Goal: Task Accomplishment & Management: Manage account settings

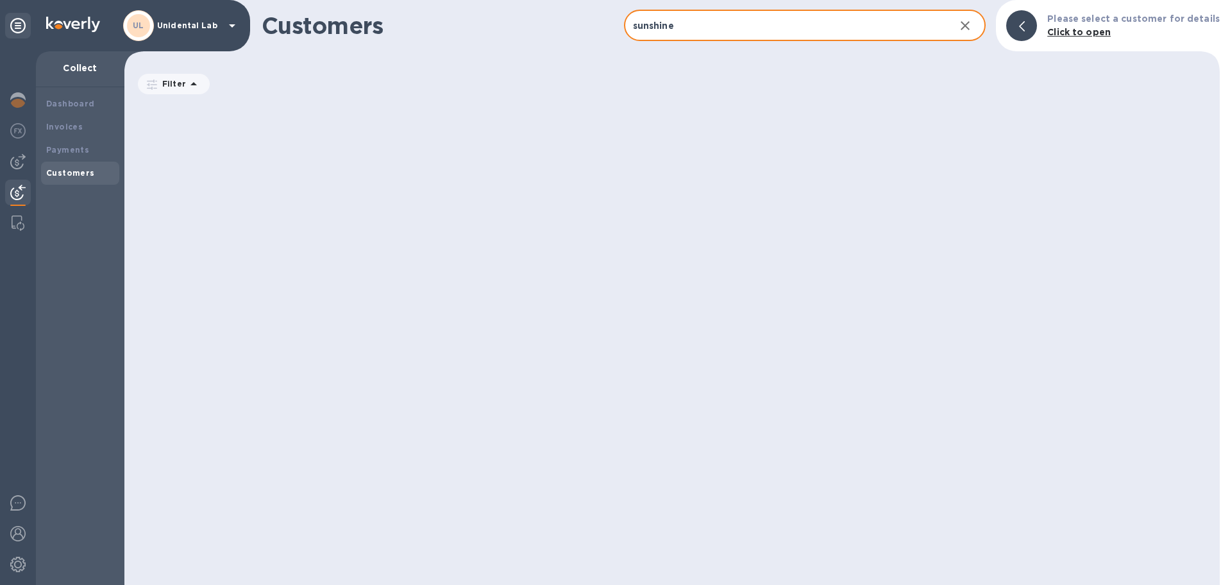
scroll to position [489, 1096]
click at [736, 21] on input "sunshine" at bounding box center [784, 25] width 321 height 31
click at [652, 27] on input "sunshine" at bounding box center [784, 25] width 321 height 31
type input "sun shine"
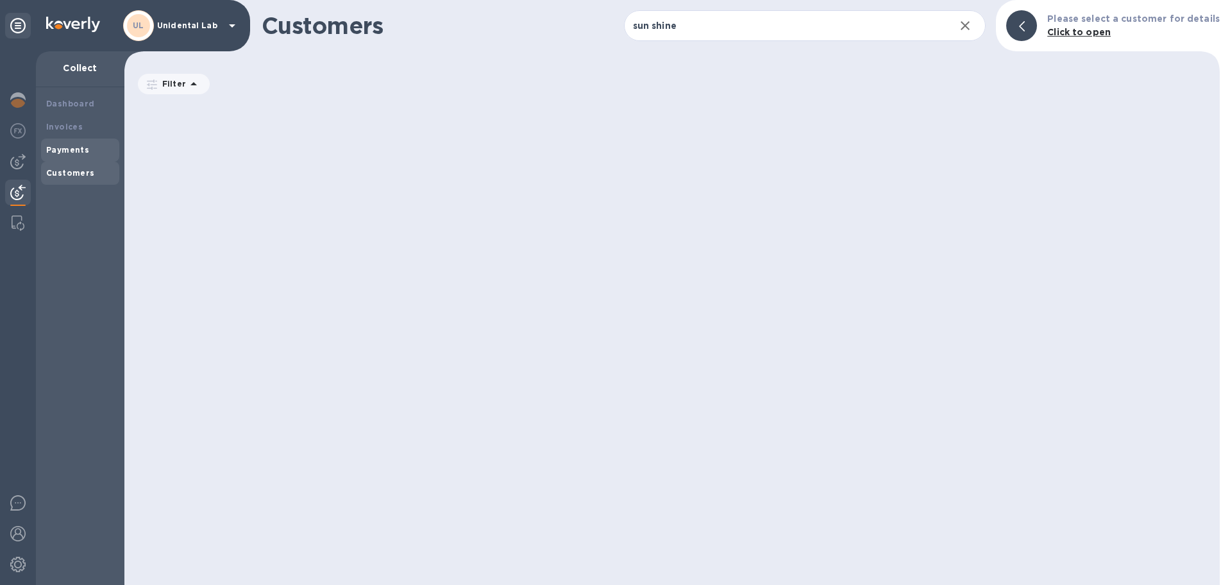
click at [59, 143] on div "Payments" at bounding box center [80, 150] width 78 height 23
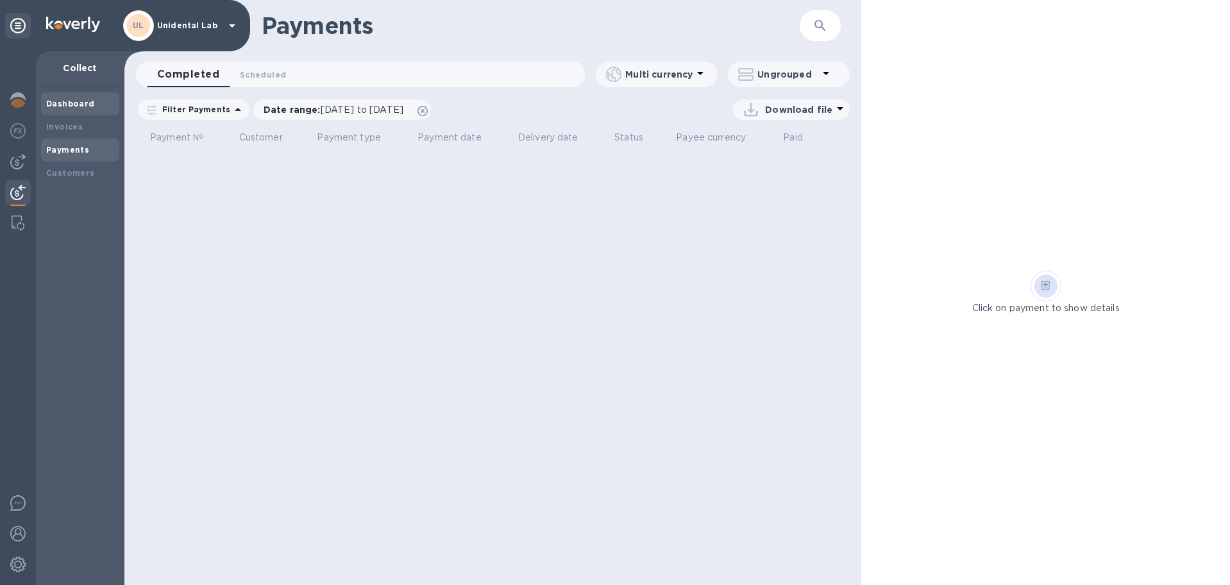
click at [84, 107] on b "Dashboard" at bounding box center [70, 104] width 49 height 10
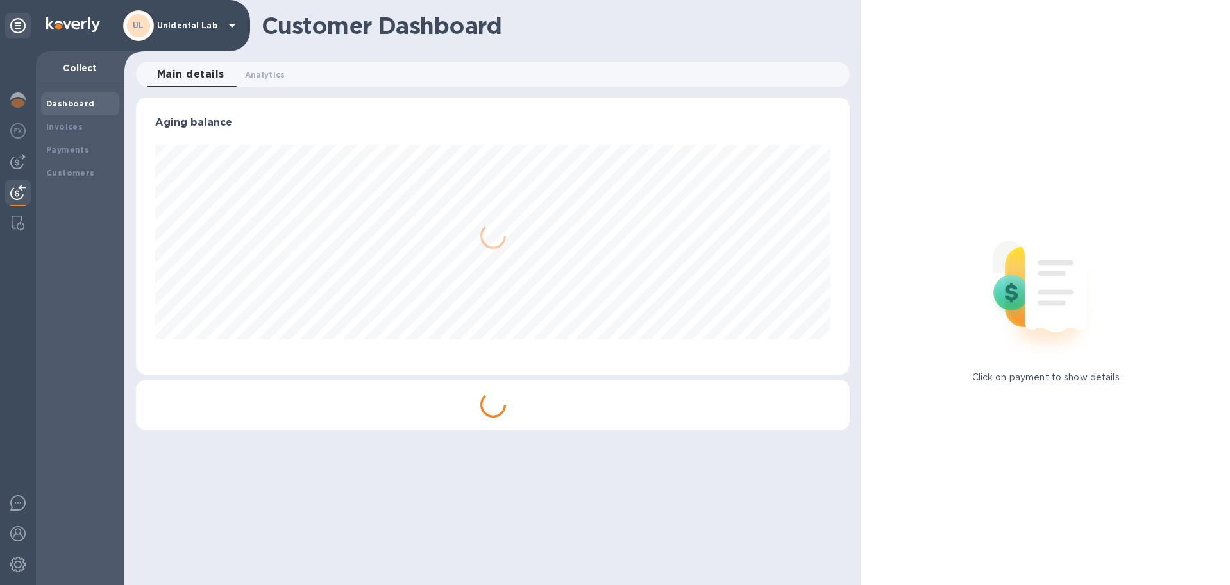
scroll to position [277, 715]
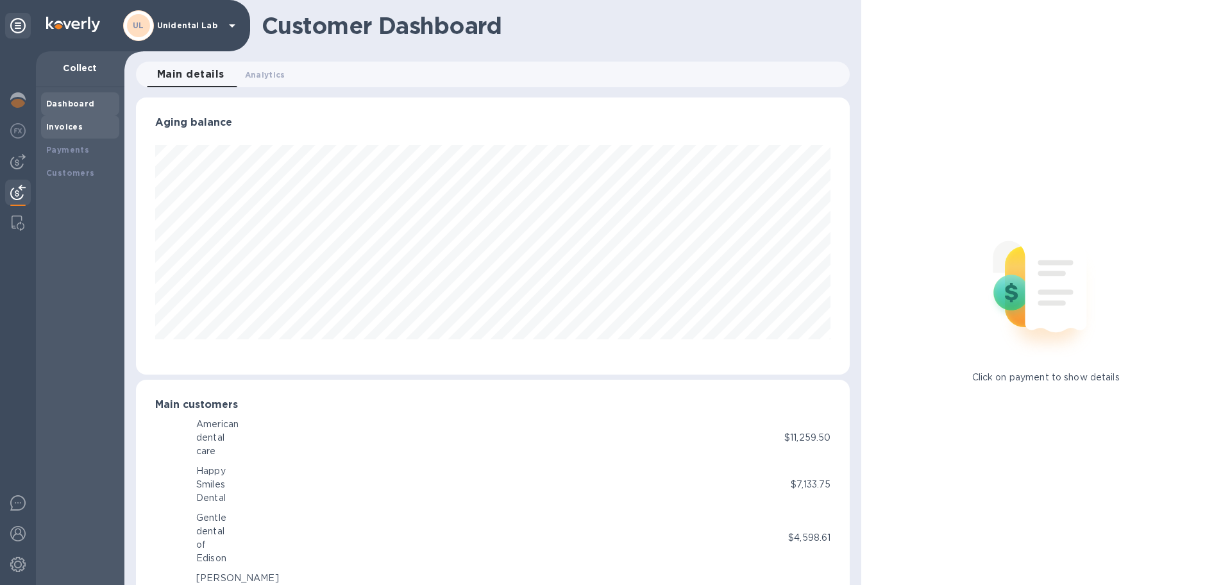
click at [70, 128] on b "Invoices" at bounding box center [64, 127] width 37 height 10
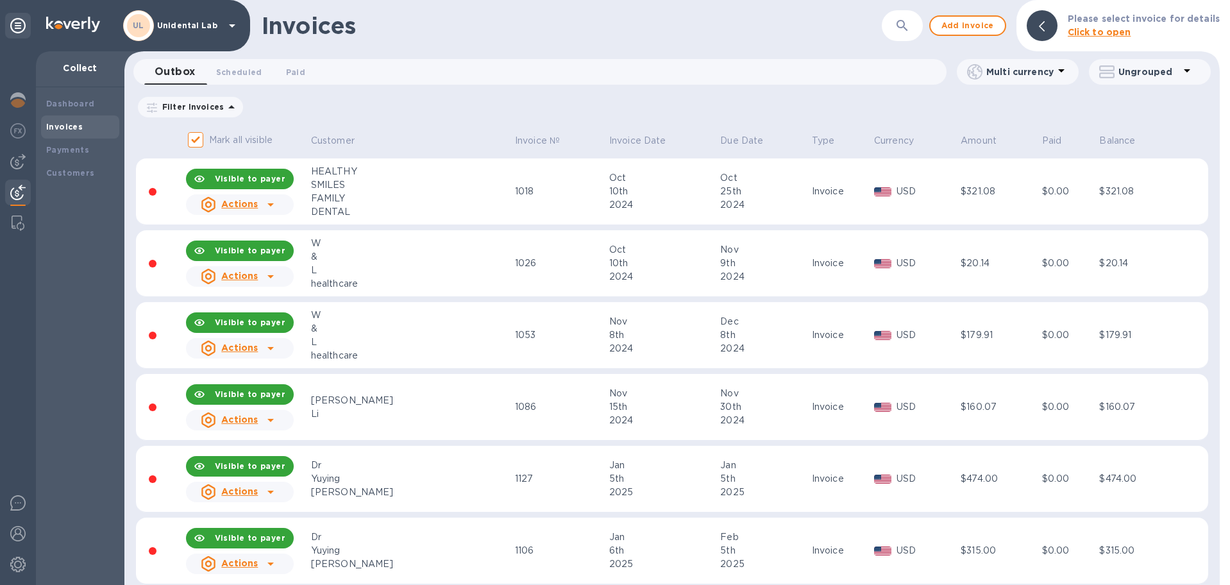
click at [910, 33] on icon "button" at bounding box center [902, 25] width 15 height 15
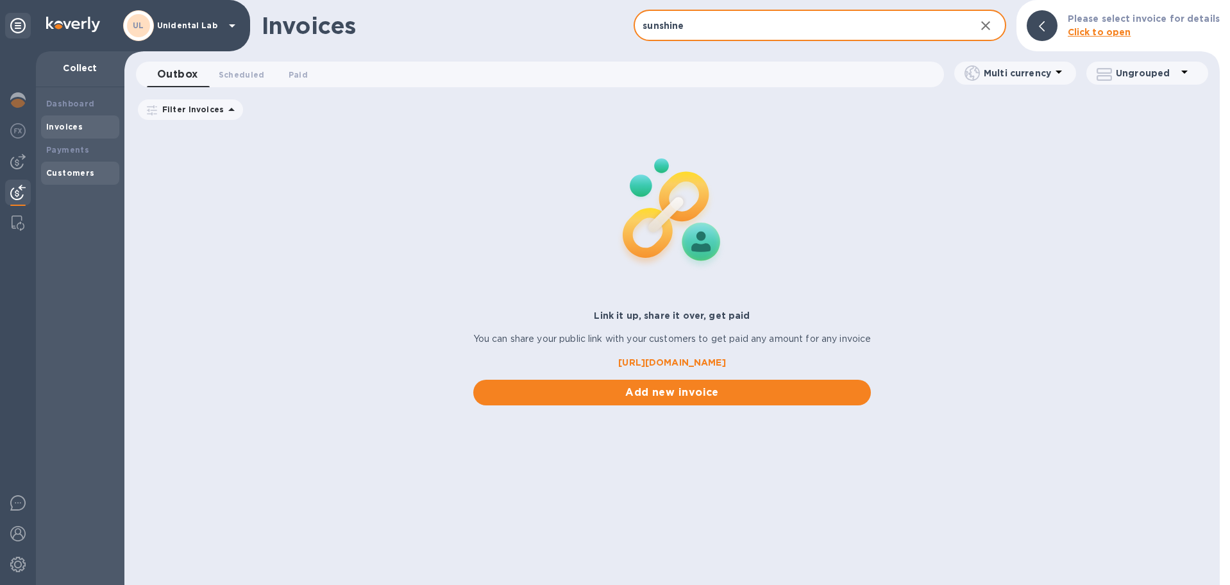
type input "sunshine"
click at [76, 171] on b "Customers" at bounding box center [70, 173] width 49 height 10
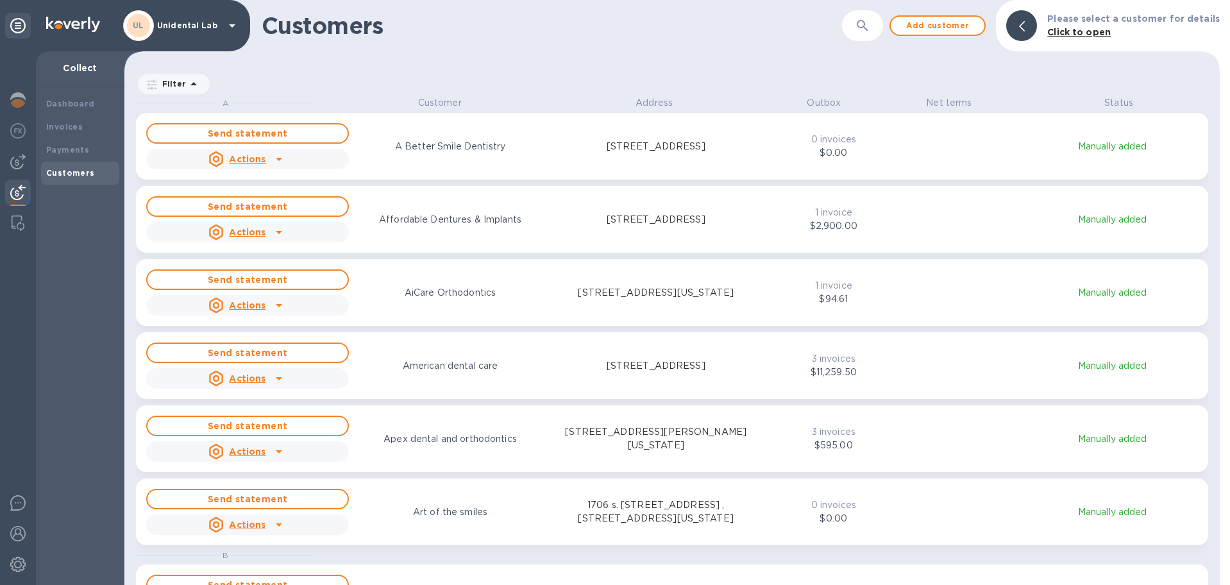
scroll to position [489, 1096]
click at [867, 24] on icon "button" at bounding box center [862, 25] width 15 height 15
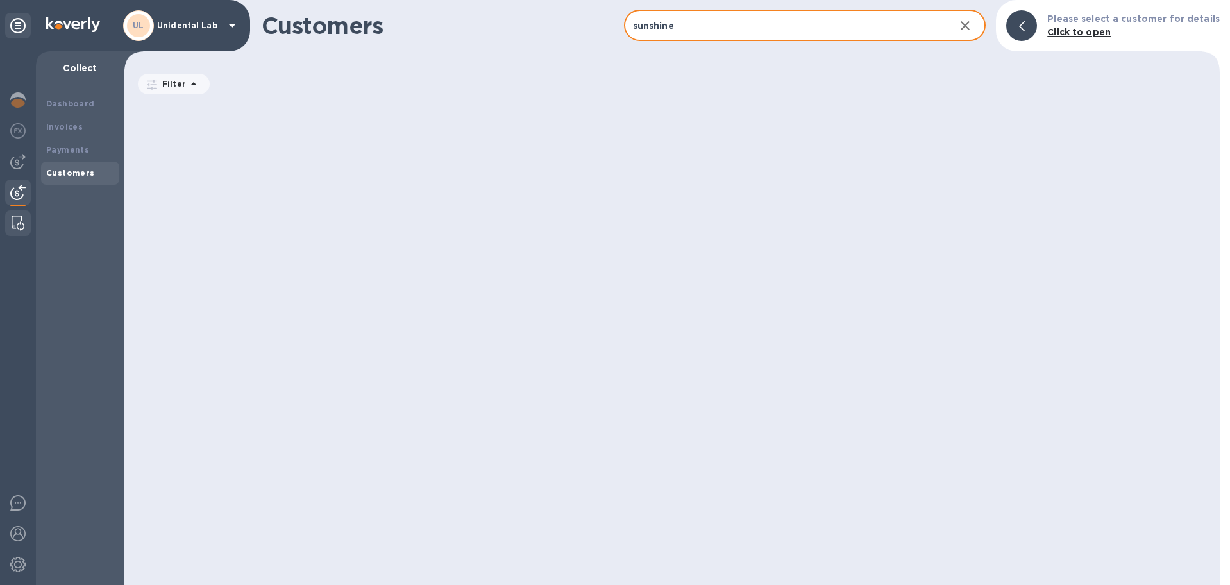
type input "sunshine"
click at [13, 225] on img at bounding box center [18, 223] width 13 height 15
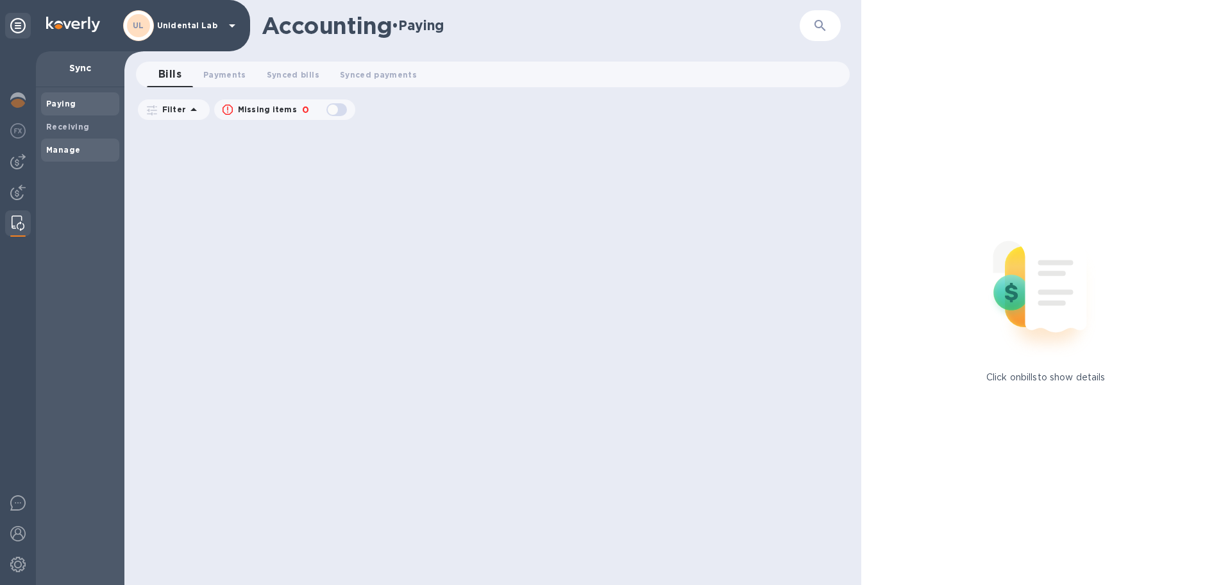
click at [82, 147] on span "Manage" at bounding box center [80, 150] width 68 height 13
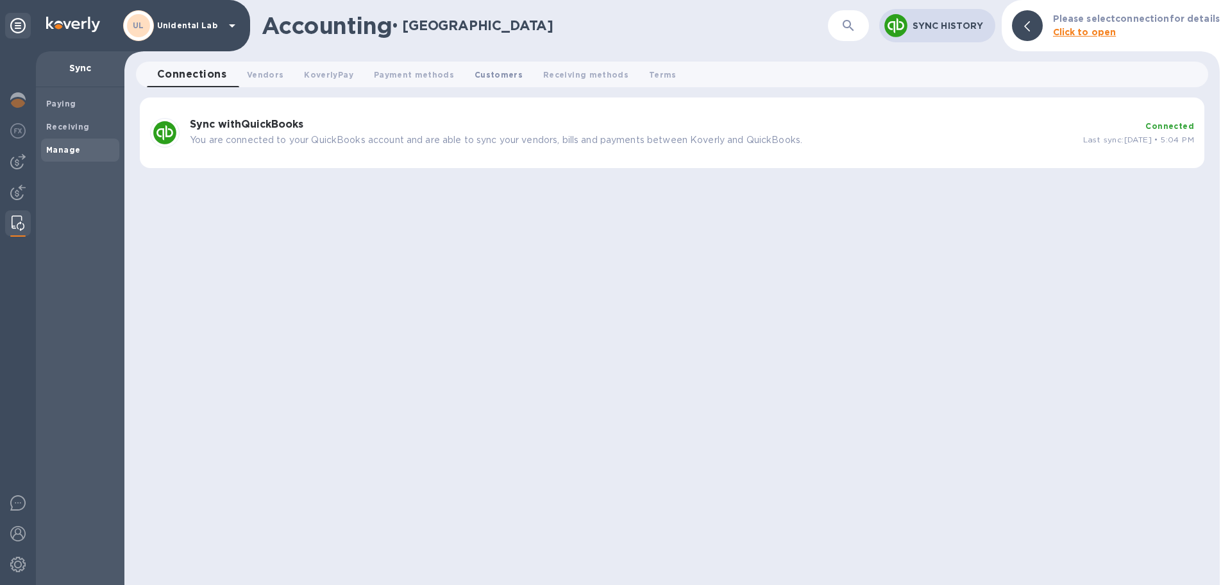
click at [473, 65] on button "Customers 0" at bounding box center [498, 75] width 69 height 26
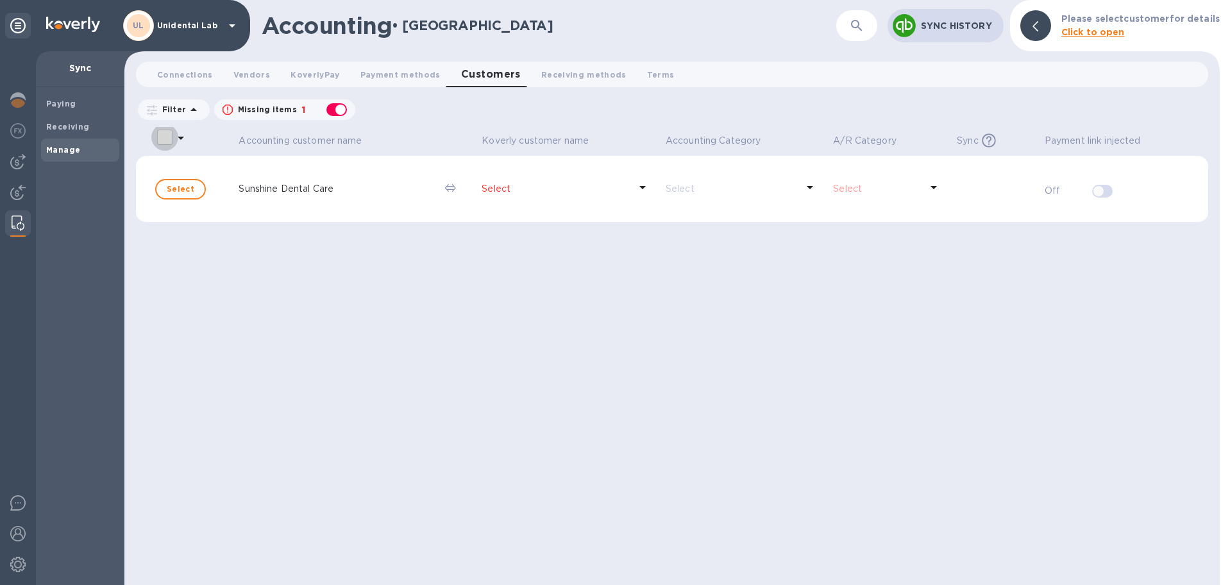
click at [173, 142] on input "select all desserts" at bounding box center [164, 137] width 27 height 27
checkbox input "false"
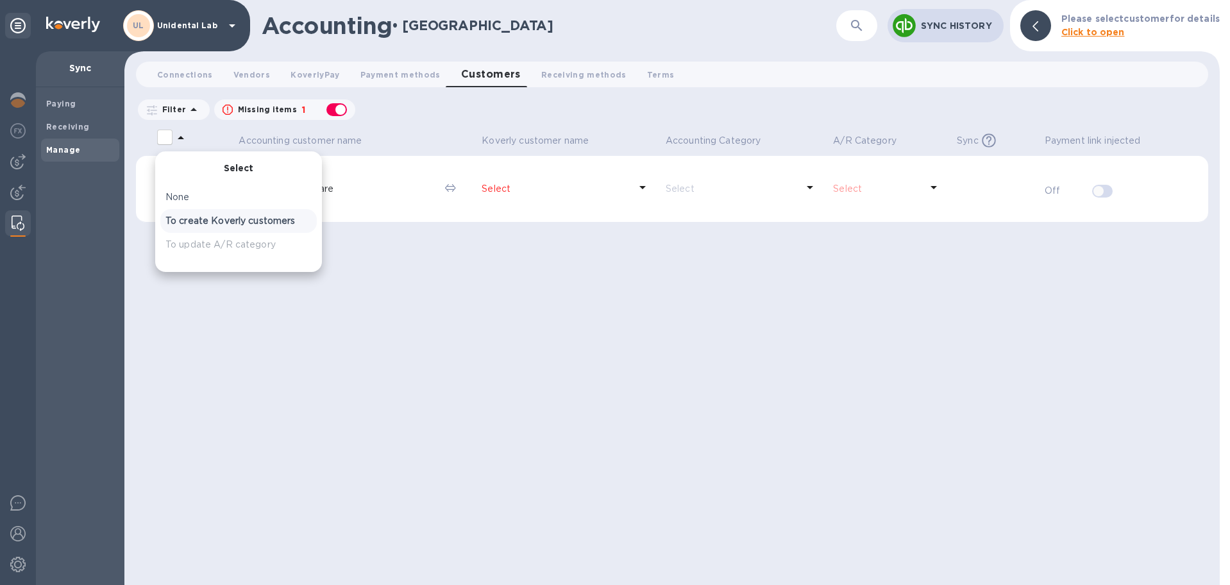
click at [268, 216] on p "To create Koverly customers" at bounding box center [239, 220] width 146 height 13
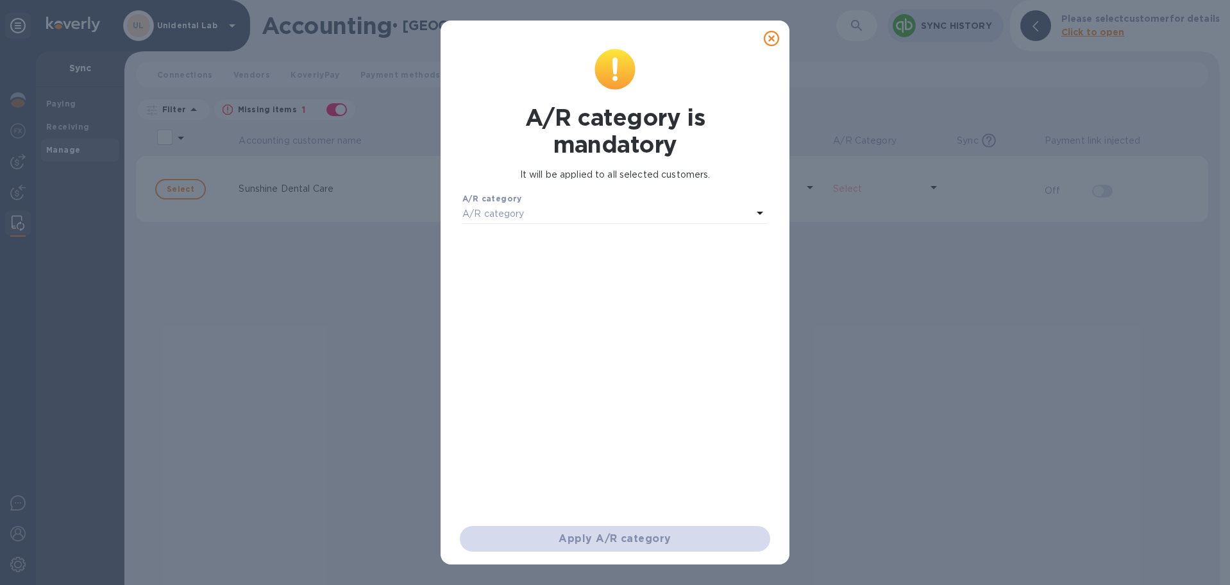
click at [548, 205] on div "A/R category" at bounding box center [608, 214] width 290 height 18
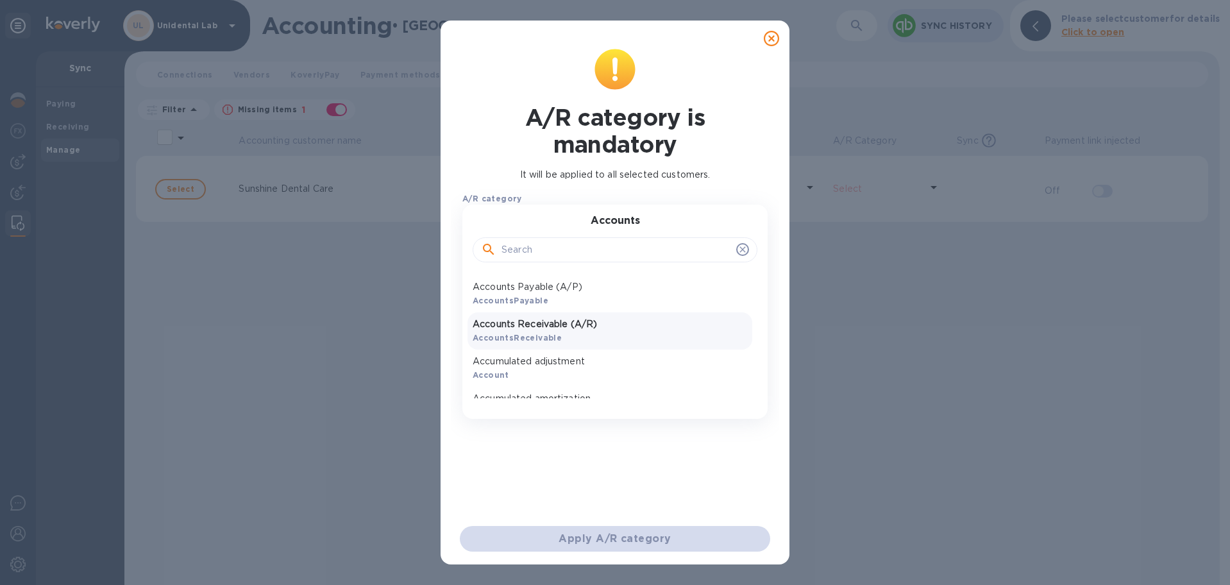
click at [543, 324] on p "Accounts Receivable (A/R)" at bounding box center [610, 324] width 275 height 13
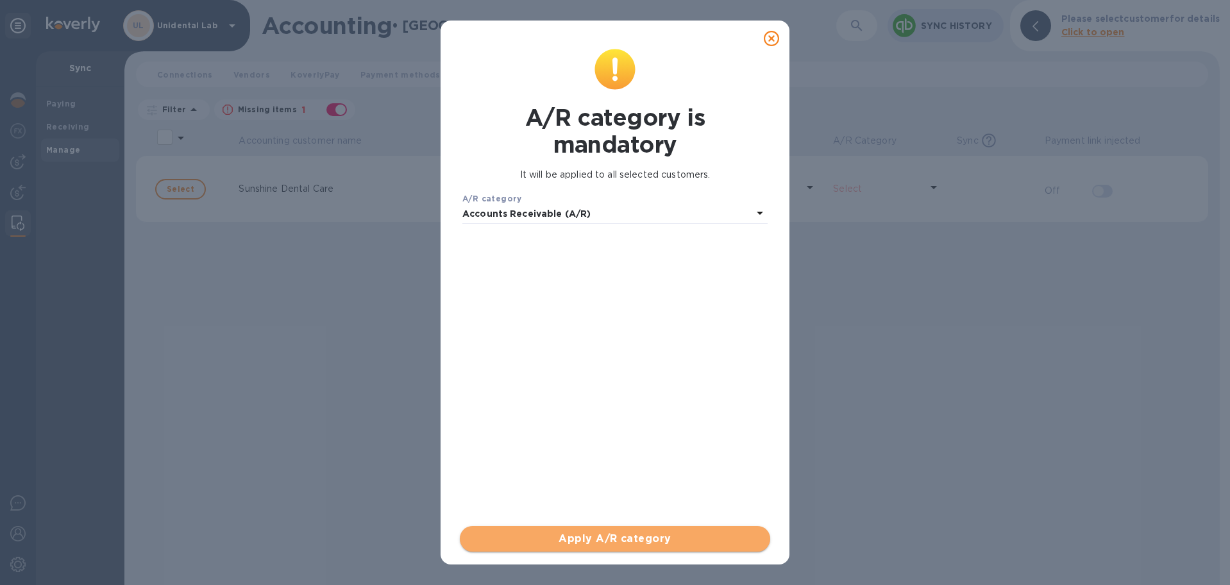
click at [604, 542] on span "Apply A/R category" at bounding box center [615, 538] width 290 height 15
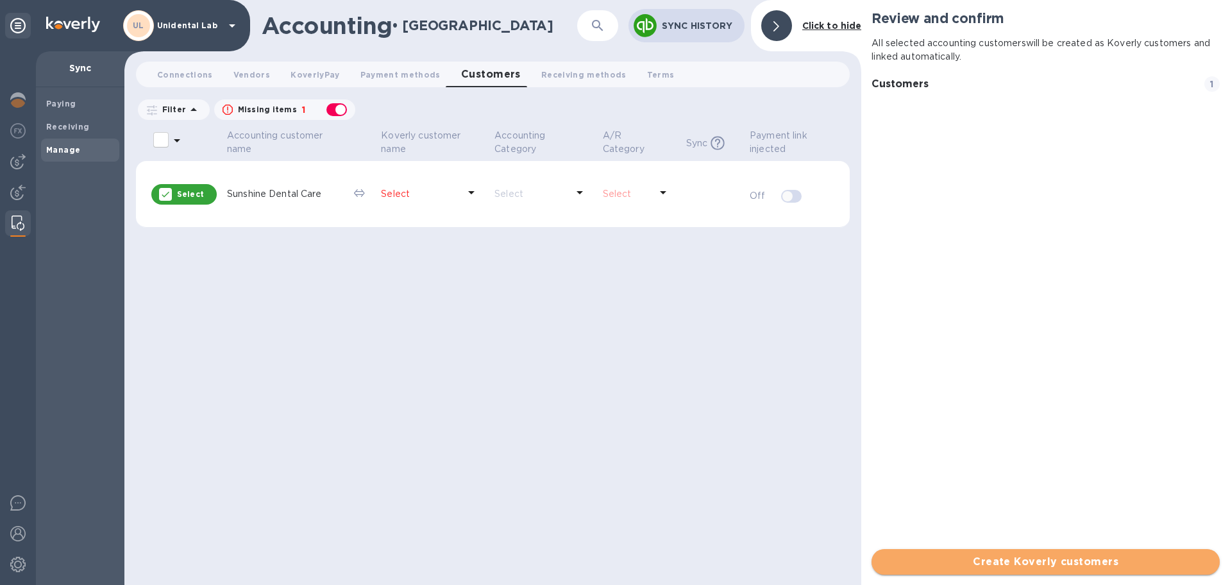
click at [1042, 552] on button "Create Koverly customers" at bounding box center [1046, 562] width 348 height 26
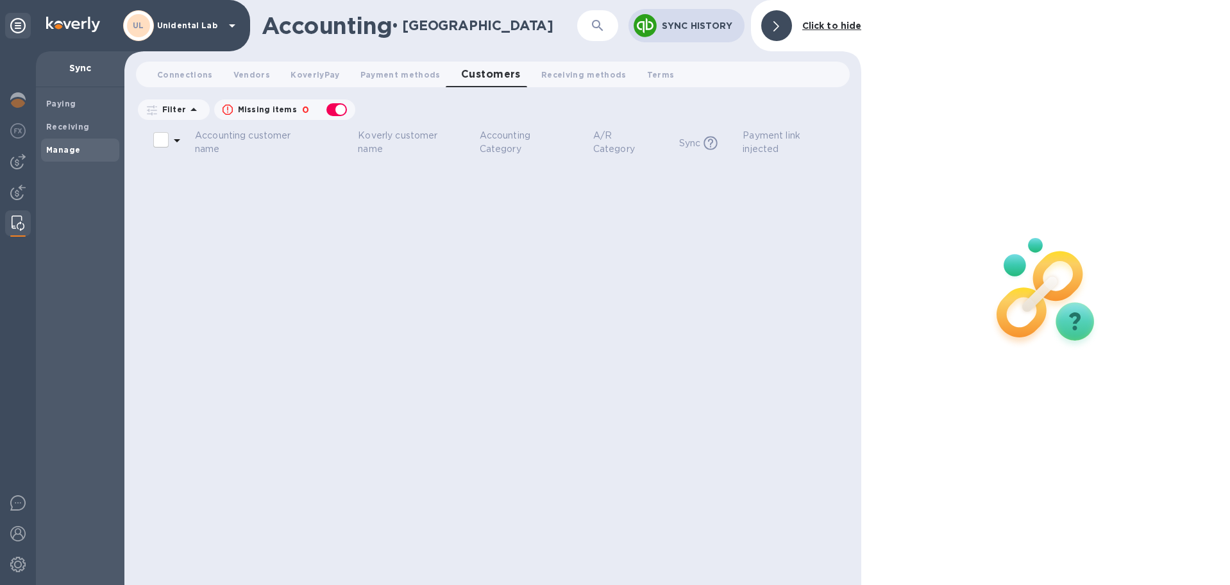
click at [742, 296] on div "Accounting customer name Koverly customer name Accounting Category A/R Category…" at bounding box center [493, 356] width 714 height 458
click at [166, 27] on p "Unidental Lab" at bounding box center [189, 25] width 64 height 9
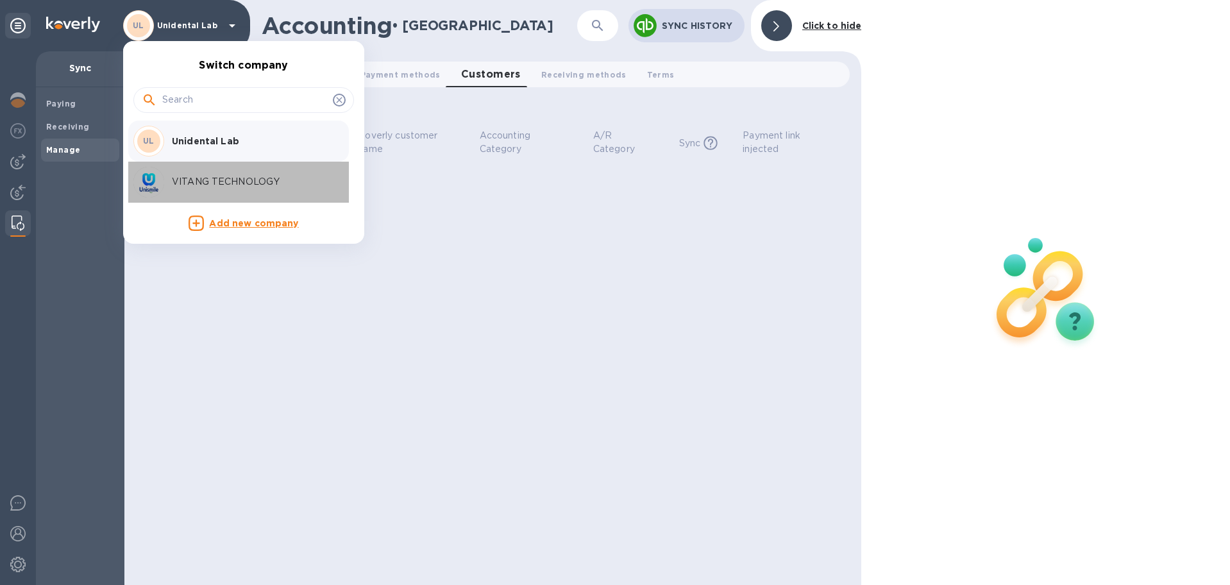
click at [216, 178] on p "VITANG TECHNOLOGY" at bounding box center [253, 181] width 162 height 13
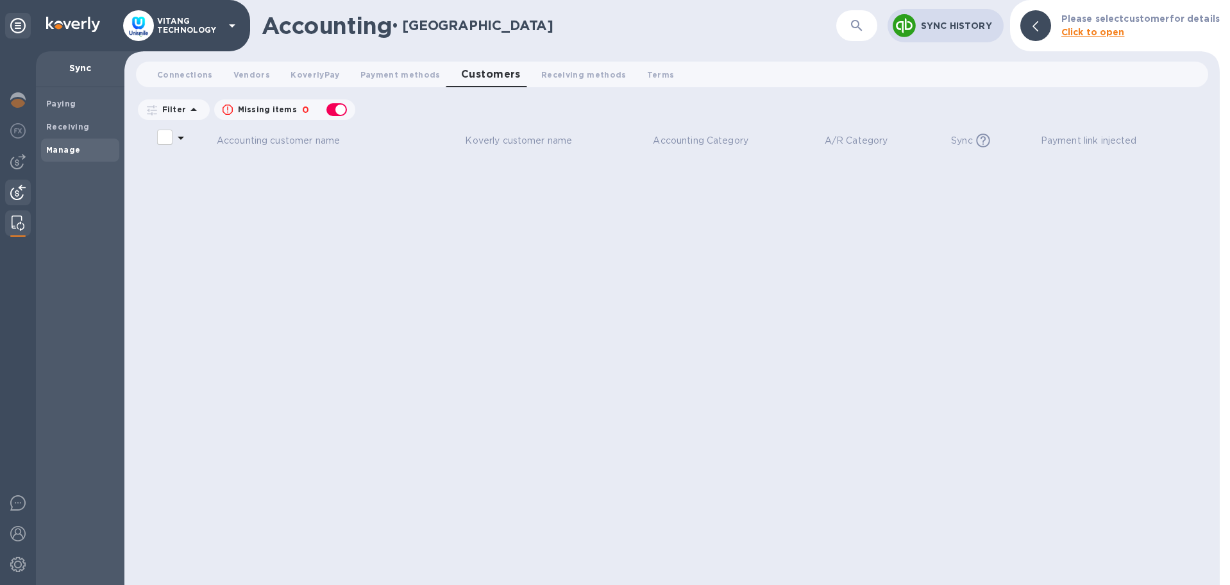
checkbox input "false"
click at [21, 194] on img at bounding box center [17, 192] width 15 height 15
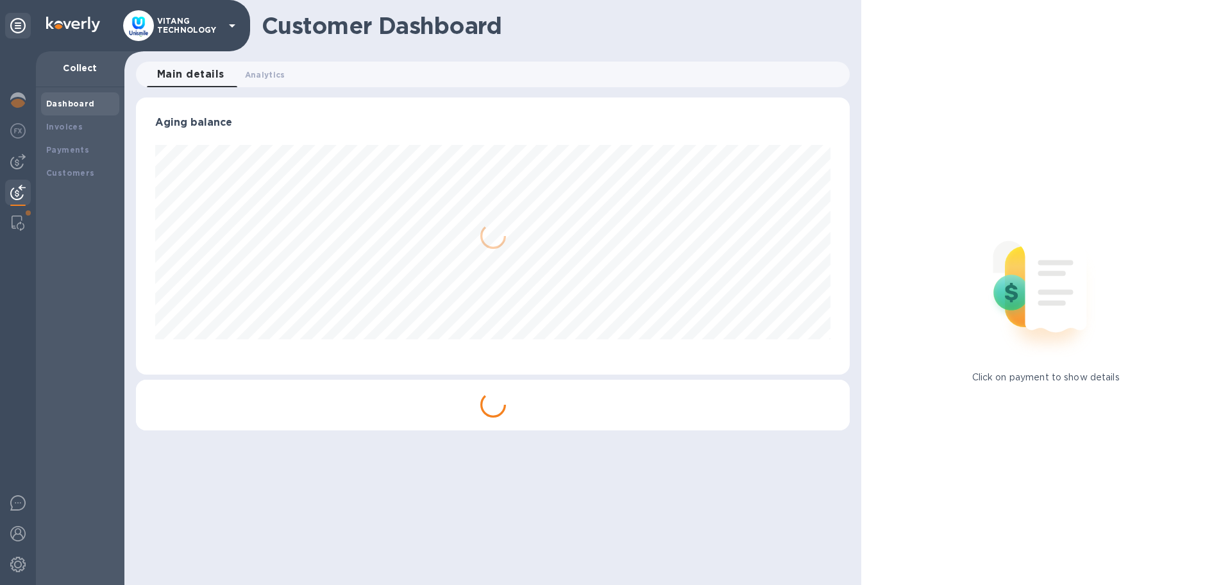
scroll to position [277, 715]
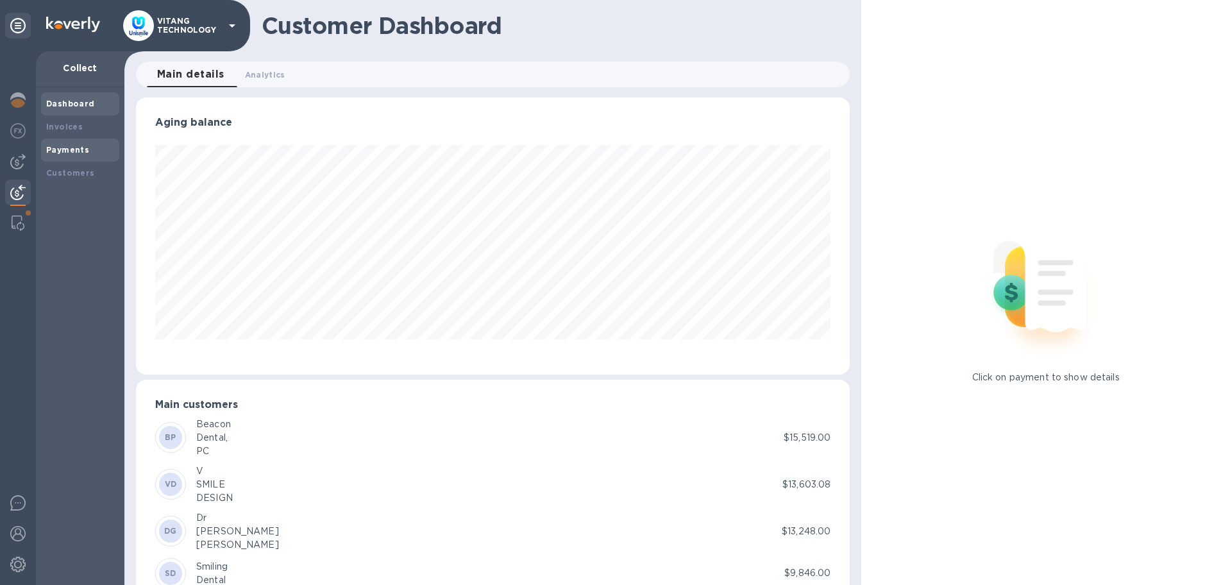
click at [72, 146] on b "Payments" at bounding box center [67, 150] width 43 height 10
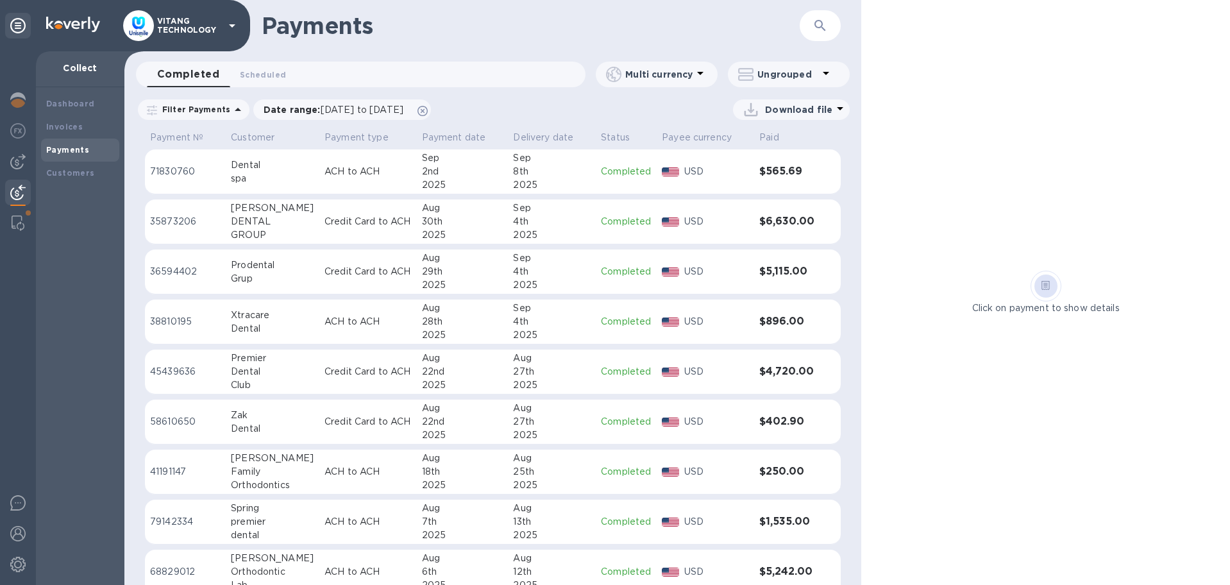
click at [543, 175] on div "8th" at bounding box center [552, 171] width 78 height 13
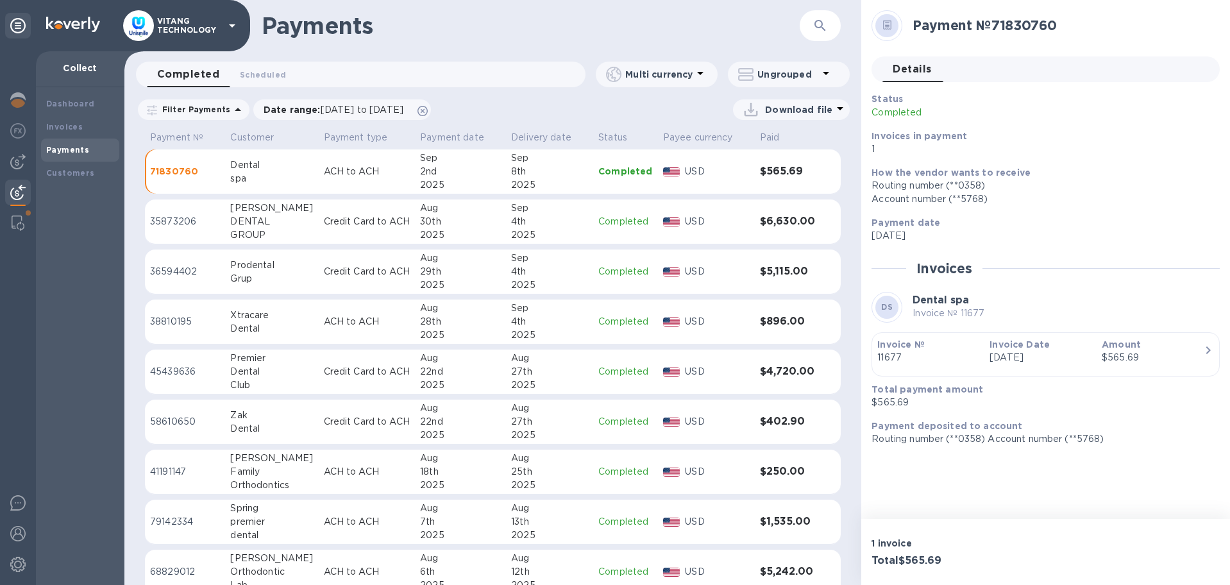
click at [554, 234] on div "2025" at bounding box center [549, 234] width 77 height 13
click at [543, 281] on div "2025" at bounding box center [549, 284] width 77 height 13
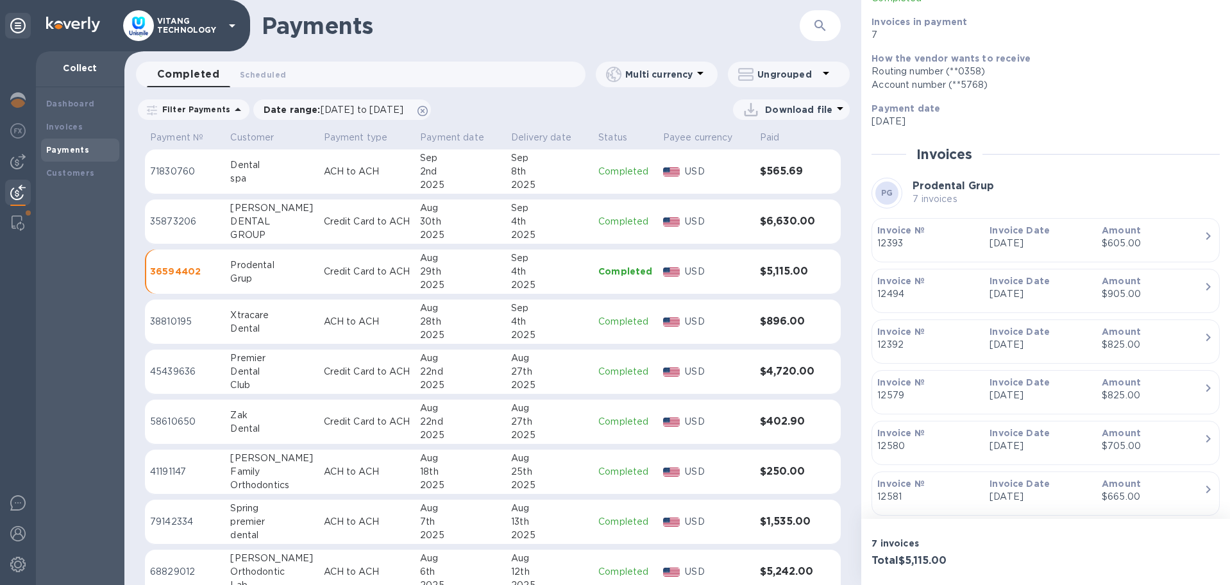
scroll to position [241, 0]
